Goal: Information Seeking & Learning: Learn about a topic

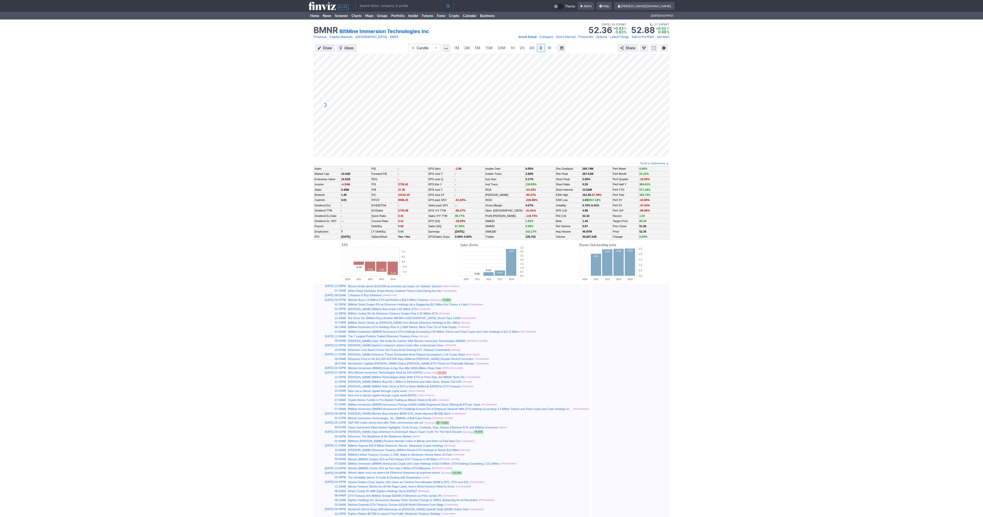
scroll to position [0, 5]
click at [654, 49] on span at bounding box center [653, 48] width 3 height 4
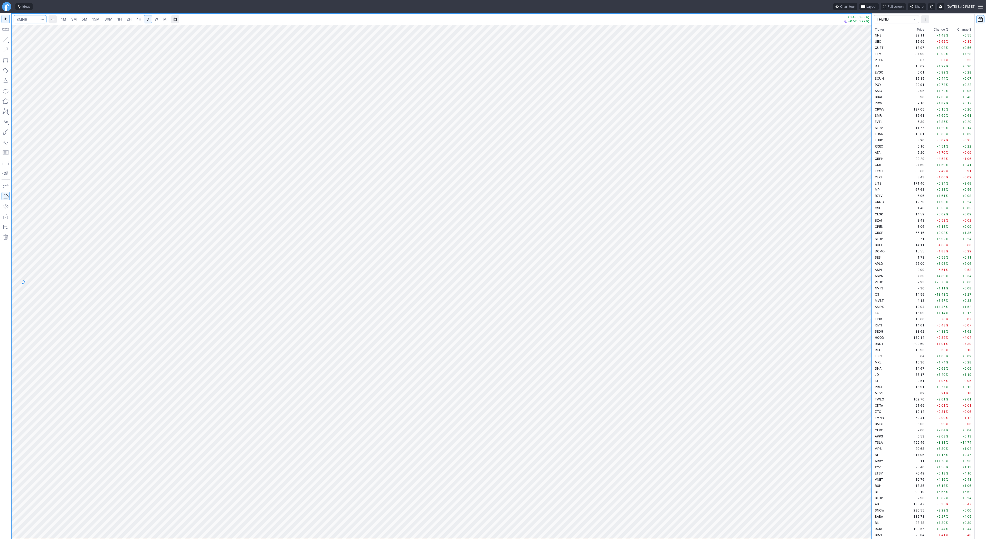
click at [27, 20] on input "Search" at bounding box center [30, 19] width 33 height 8
type input "eth"
click at [61, 97] on span "Eth ereum / USD" at bounding box center [71, 95] width 74 height 4
drag, startPoint x: 865, startPoint y: 135, endPoint x: 863, endPoint y: 201, distance: 66.3
click at [864, 201] on div at bounding box center [866, 280] width 11 height 501
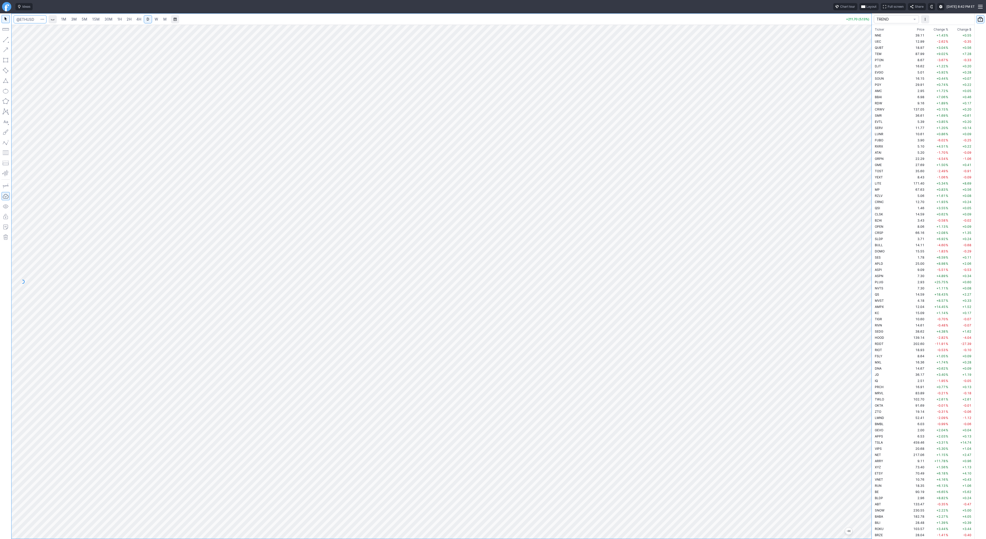
click at [30, 20] on input "Search" at bounding box center [30, 19] width 33 height 8
type input "sbet"
click at [39, 29] on span "SharpLink Gaming Inc" at bounding box center [51, 30] width 32 height 4
click at [6, 155] on div "1M 3M 5M 15M 30M 1H 2H 4H D W M +0.36 (2.12%) +0.11 (0.63%)" at bounding box center [436, 275] width 872 height 525
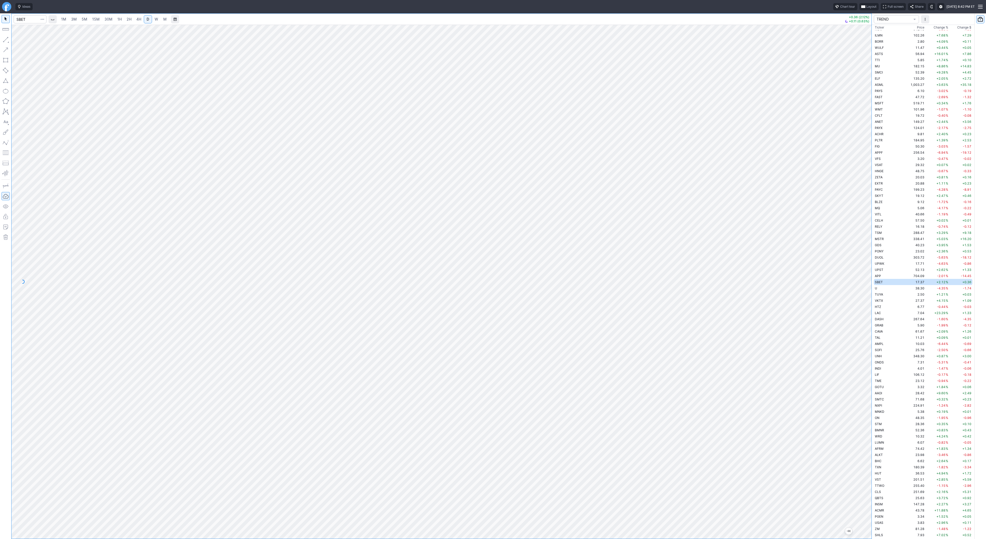
click at [124, 19] on link "2H" at bounding box center [129, 19] width 10 height 8
click at [21, 40] on span "Line" at bounding box center [30, 40] width 21 height 5
click at [23, 41] on span "Line" at bounding box center [30, 40] width 21 height 5
click at [32, 22] on input "Search" at bounding box center [30, 19] width 33 height 8
type input "btcus"
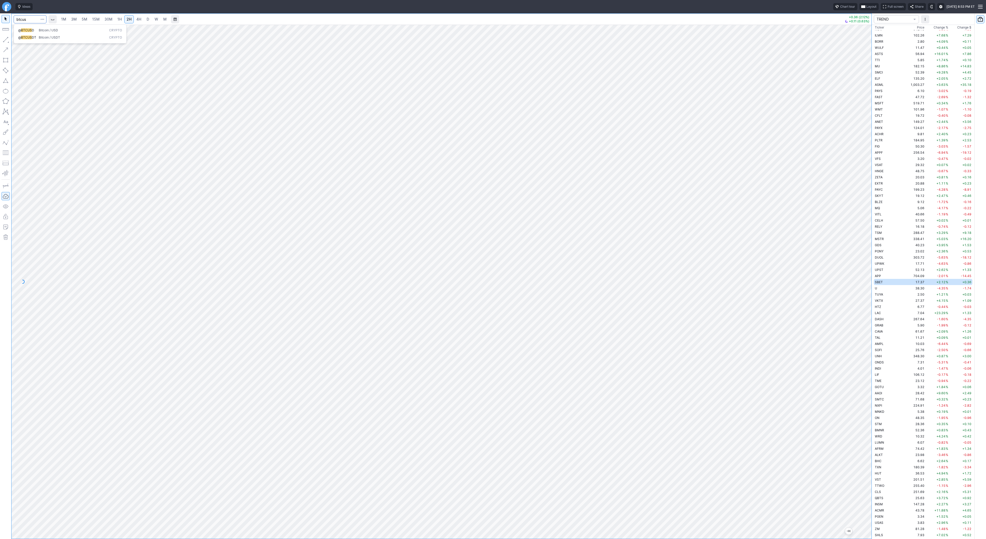
click at [35, 27] on button "@ BTCUS D Bitcoin / USD Crypto" at bounding box center [70, 30] width 108 height 7
drag, startPoint x: 869, startPoint y: 166, endPoint x: 865, endPoint y: 280, distance: 114.1
click at [869, 285] on div at bounding box center [866, 280] width 11 height 501
click at [147, 18] on span "D" at bounding box center [148, 19] width 3 height 4
click at [861, 220] on div at bounding box center [442, 282] width 860 height 514
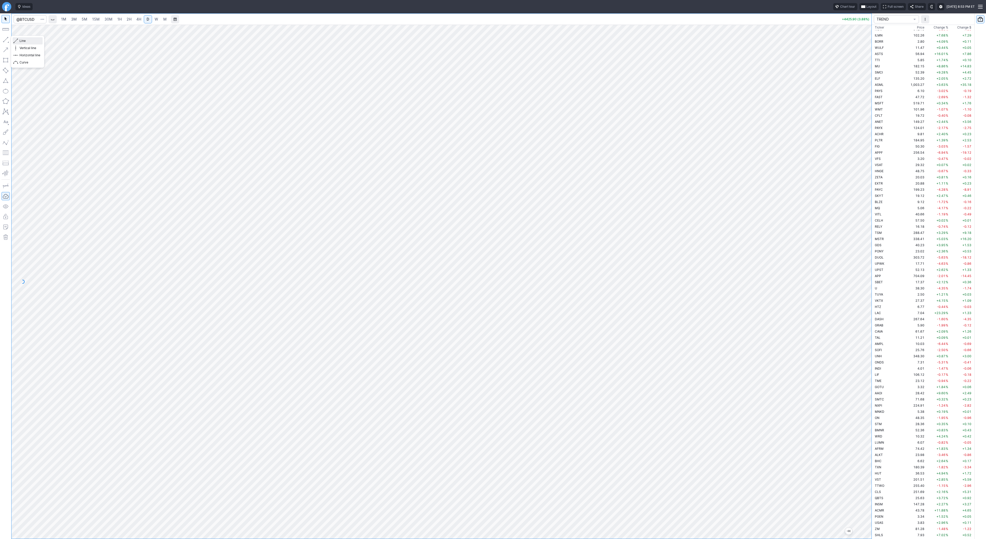
click at [25, 42] on span "Line" at bounding box center [30, 40] width 21 height 5
click at [1, 38] on div at bounding box center [5, 275] width 11 height 525
click at [32, 42] on span "Line" at bounding box center [30, 40] width 21 height 5
click at [23, 41] on span "Line" at bounding box center [30, 40] width 21 height 5
click at [1, 40] on div at bounding box center [5, 275] width 11 height 525
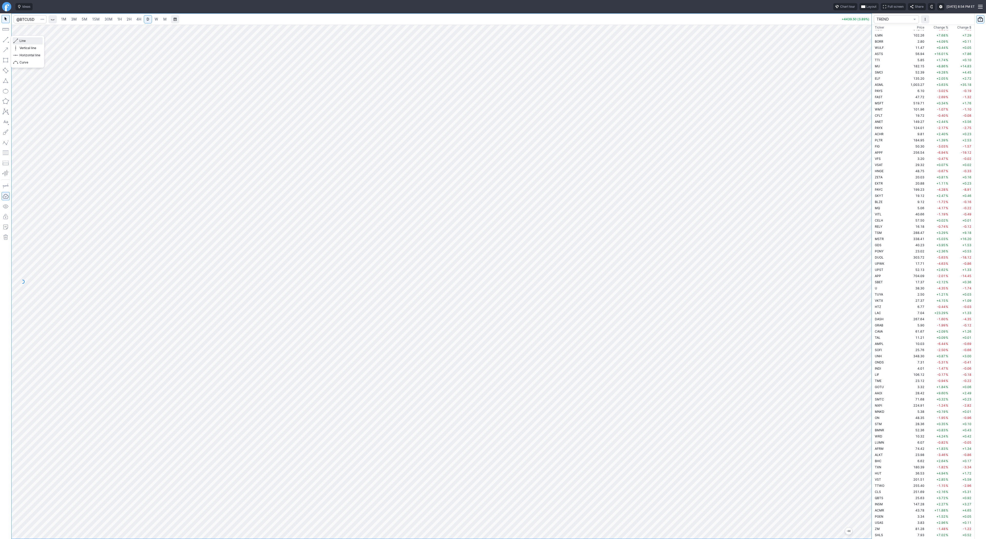
click at [25, 40] on span "Line" at bounding box center [30, 40] width 21 height 5
click at [20, 40] on span "Line" at bounding box center [30, 40] width 21 height 5
click at [24, 41] on span "Line" at bounding box center [30, 40] width 21 height 5
click at [8, 40] on button "button" at bounding box center [6, 39] width 8 height 8
click at [122, 18] on link "1H" at bounding box center [119, 19] width 9 height 8
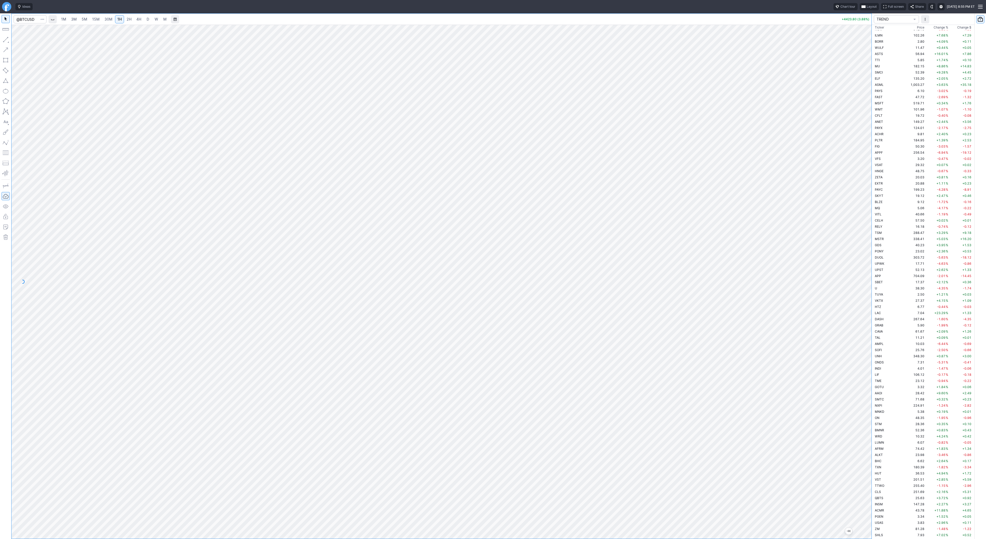
drag, startPoint x: 865, startPoint y: 219, endPoint x: 871, endPoint y: 292, distance: 73.2
click at [872, 295] on div "1M 3M 5M 15M 30M 1H 2H 4H D W M +4423.80 (3.88%) TREND Ticker Price Chg.% Chang…" at bounding box center [493, 275] width 986 height 525
click at [844, 472] on div at bounding box center [442, 282] width 860 height 514
click at [30, 21] on input "Search" at bounding box center [30, 19] width 33 height 8
type input "eth"
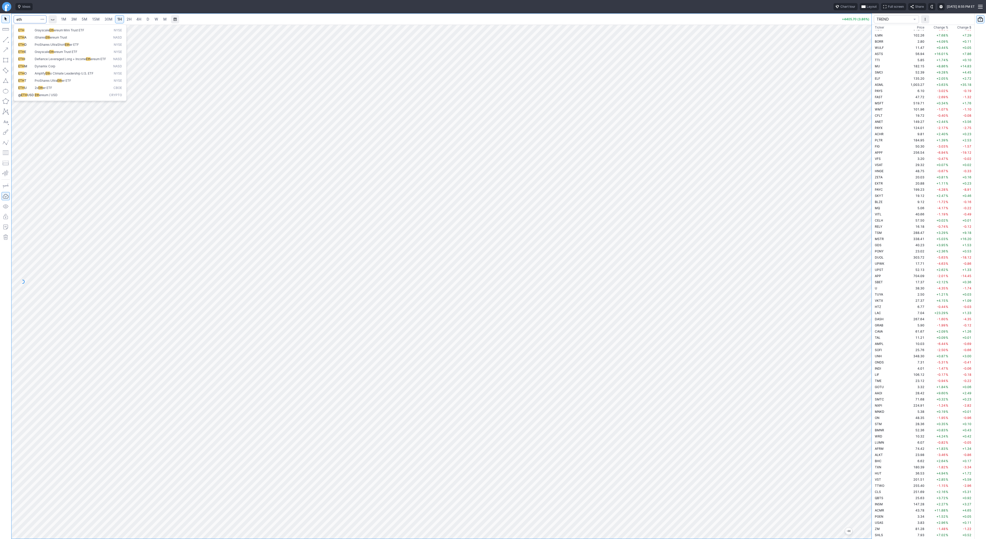
click at [51, 99] on button "@ ETH USD Eth ereum / USD Crypto" at bounding box center [70, 94] width 108 height 7
click at [141, 21] on link "4H" at bounding box center [139, 19] width 10 height 8
click at [147, 18] on span "D" at bounding box center [148, 19] width 3 height 4
drag, startPoint x: 865, startPoint y: 115, endPoint x: 861, endPoint y: 193, distance: 78.7
click at [874, 213] on div "1M 3M 5M 15M 30M 1H 2H 4H D W M +208.09 (5.04%) TREND Ticker Price Chg.% Change…" at bounding box center [493, 275] width 986 height 525
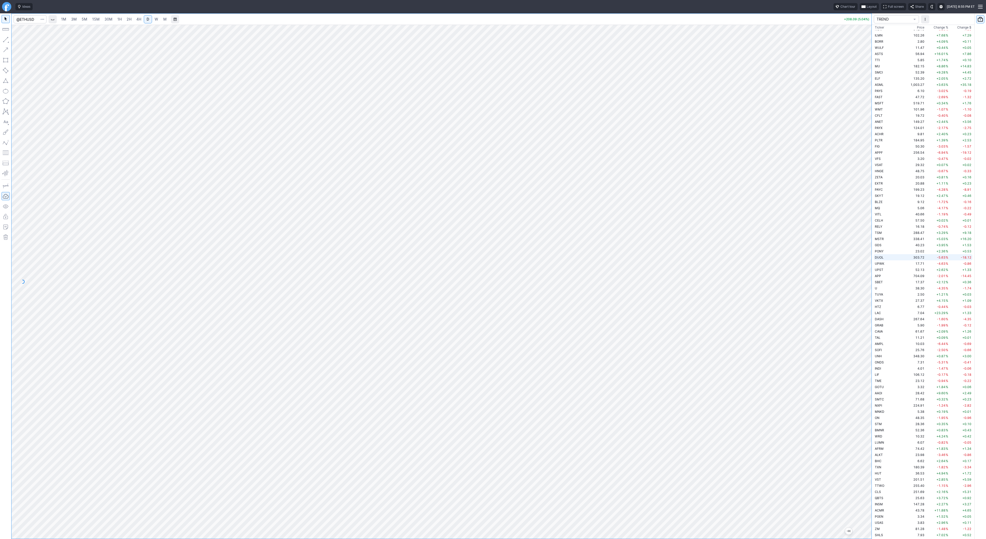
click at [902, 254] on div "1M 3M 5M 15M 30M 1H 2H 4H D W M +208.09 (5.04%) TREND Ticker Price Chg.% Change…" at bounding box center [493, 275] width 986 height 525
click at [27, 42] on span "Line" at bounding box center [30, 40] width 21 height 5
click at [20, 39] on span "Line" at bounding box center [30, 40] width 21 height 5
click at [34, 16] on input "Search" at bounding box center [30, 19] width 33 height 8
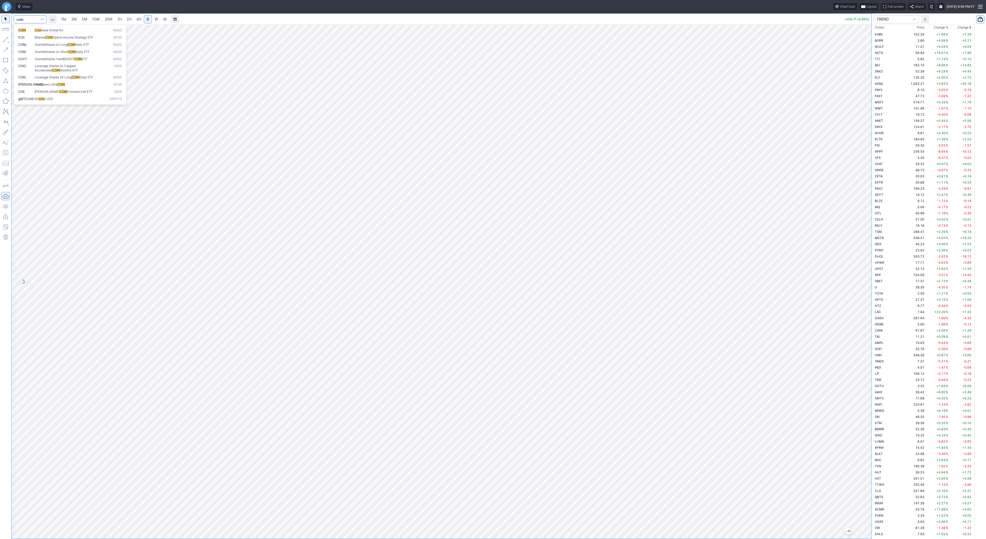
type input "coin"
